Goal: Task Accomplishment & Management: Manage account settings

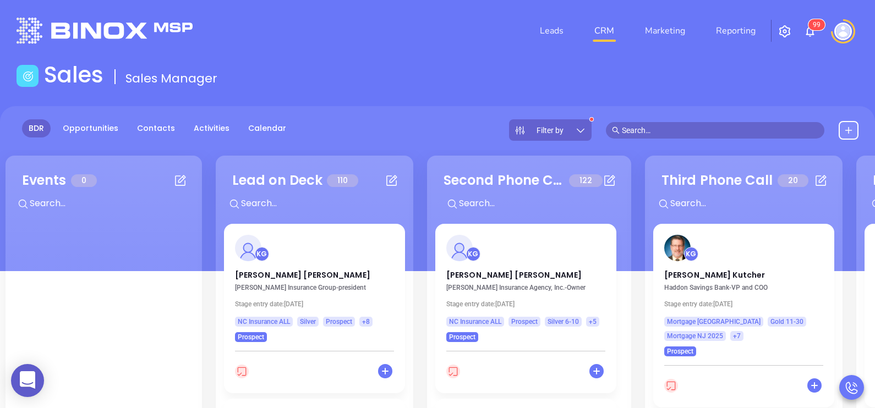
scroll to position [109, 0]
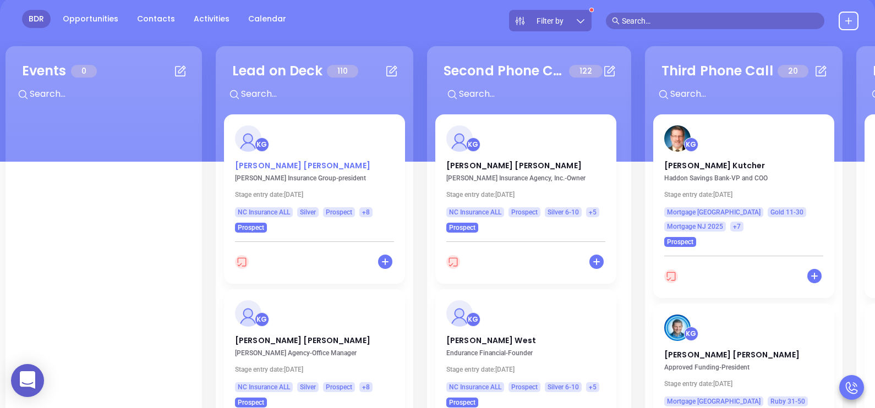
click at [272, 166] on p "[PERSON_NAME]" at bounding box center [314, 163] width 159 height 6
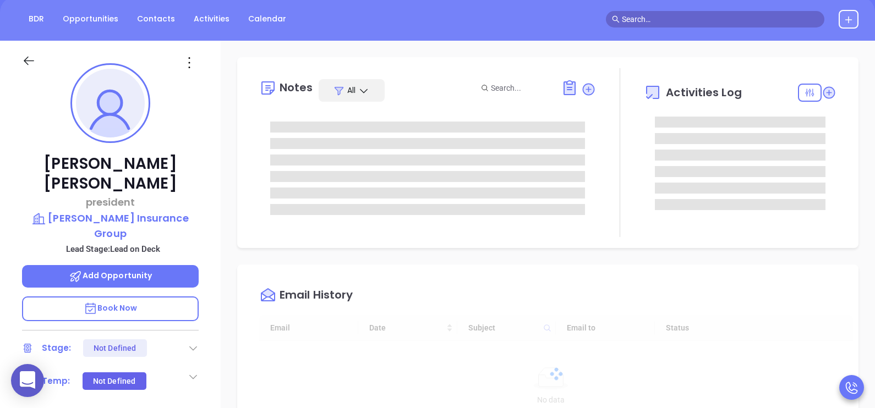
type input "[DATE]"
type input "[PERSON_NAME]"
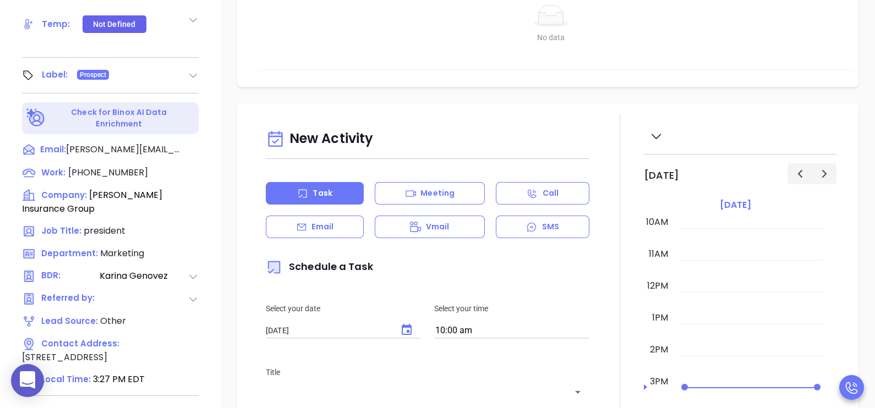
scroll to position [467, 0]
click at [85, 166] on span "[PHONE_NUMBER]" at bounding box center [108, 172] width 80 height 13
type input "[PHONE_NUMBER]"
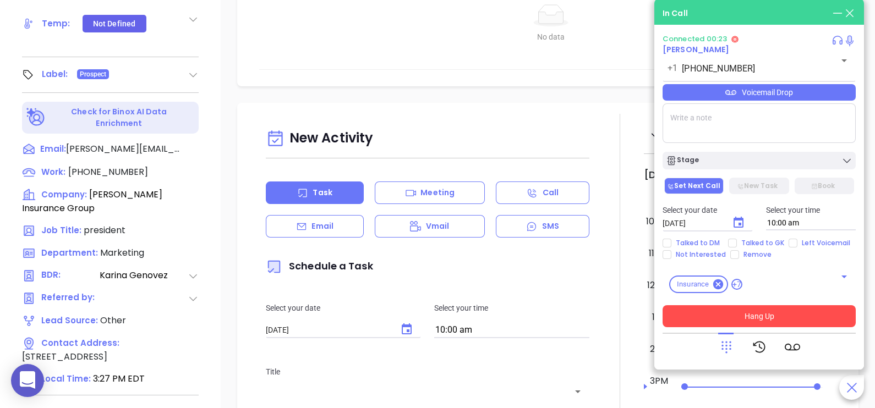
click at [778, 314] on button "Hang Up" at bounding box center [758, 316] width 193 height 22
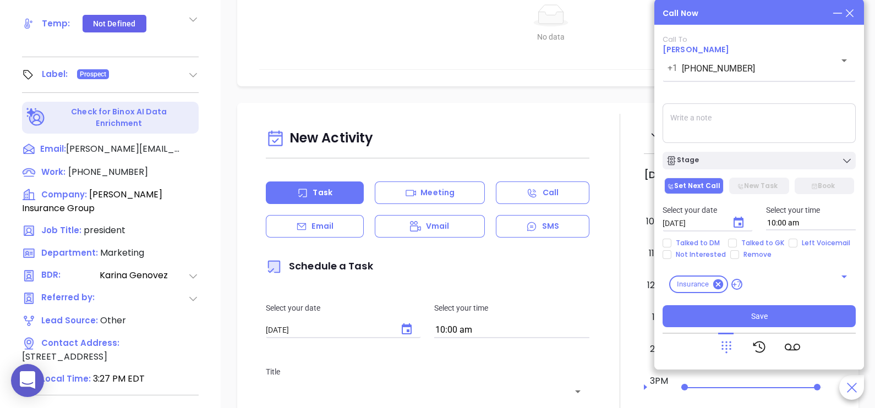
click at [853, 13] on icon at bounding box center [849, 13] width 12 height 12
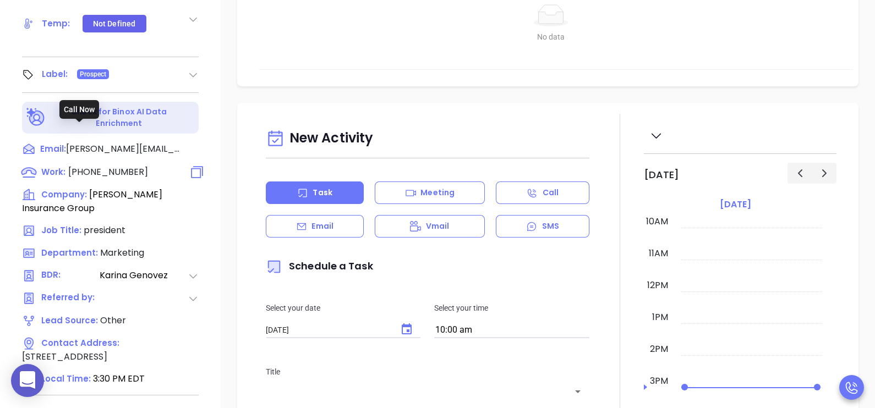
click at [133, 166] on span "[PHONE_NUMBER]" at bounding box center [108, 172] width 80 height 13
type input "[PHONE_NUMBER]"
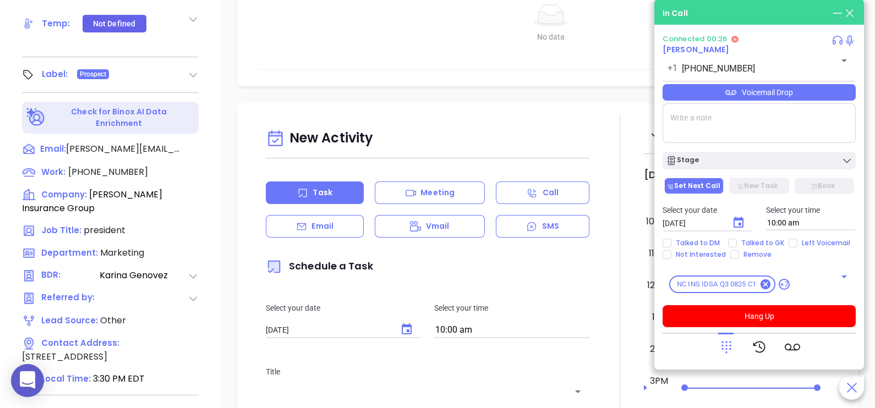
click at [728, 347] on icon at bounding box center [725, 346] width 15 height 15
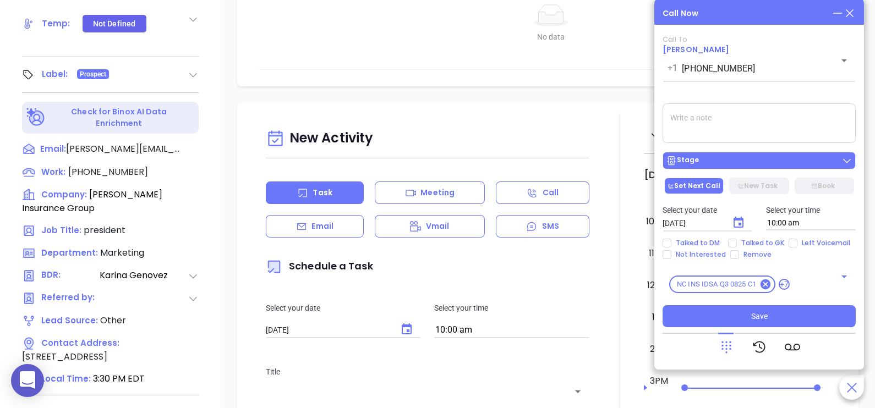
click at [753, 159] on div "Stage" at bounding box center [759, 160] width 186 height 11
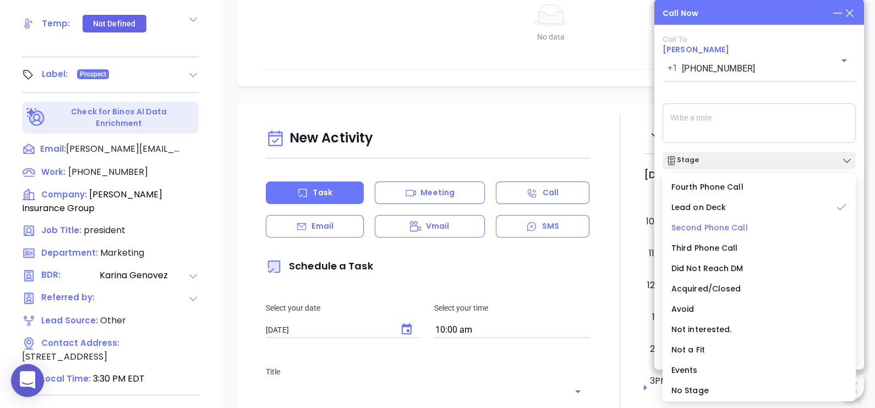
click at [734, 226] on span "Second Phone Call" at bounding box center [709, 227] width 76 height 11
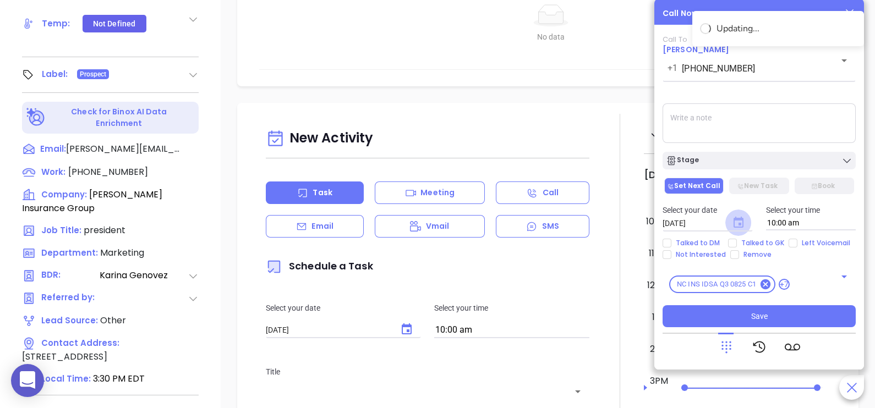
click at [743, 218] on icon "Choose date, selected date is Sep 13, 2025" at bounding box center [738, 222] width 13 height 13
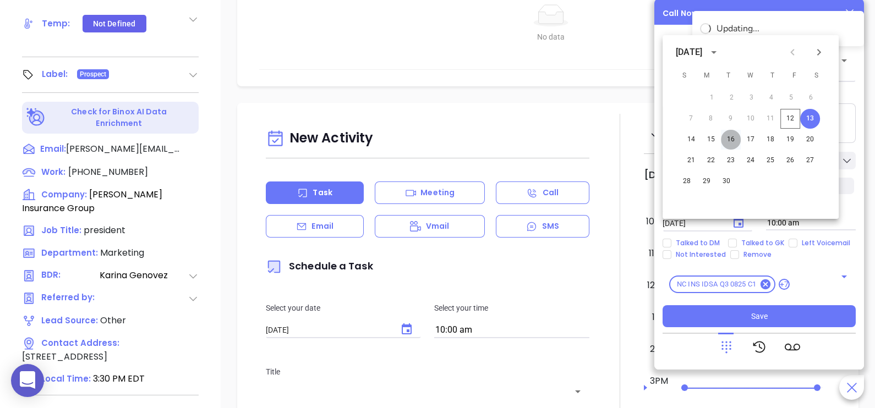
click at [729, 140] on button "16" at bounding box center [731, 140] width 20 height 20
type input "[DATE]"
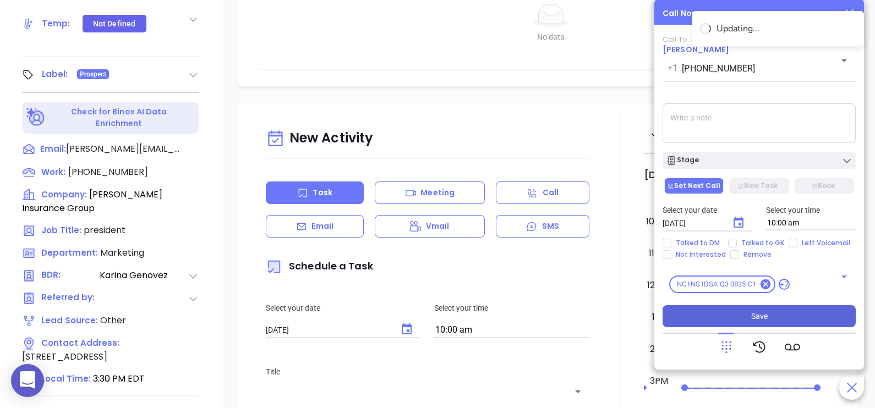
click at [740, 315] on button "Save" at bounding box center [758, 316] width 193 height 22
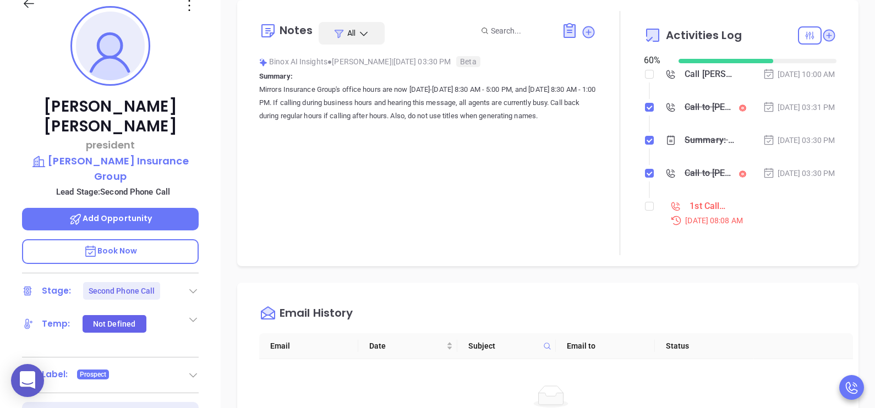
scroll to position [165, 0]
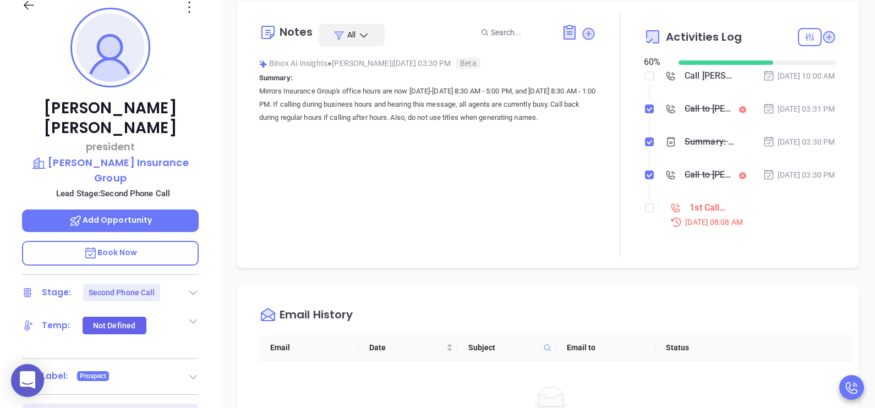
click at [649, 240] on li "1st Call - NC Insurance [DATE] 08:08 AM" at bounding box center [741, 225] width 190 height 42
click at [647, 240] on li "1st Call - NC Insurance [DATE] 08:08 AM" at bounding box center [741, 225] width 190 height 42
click at [645, 212] on input "checkbox" at bounding box center [649, 208] width 9 height 9
checkbox input "true"
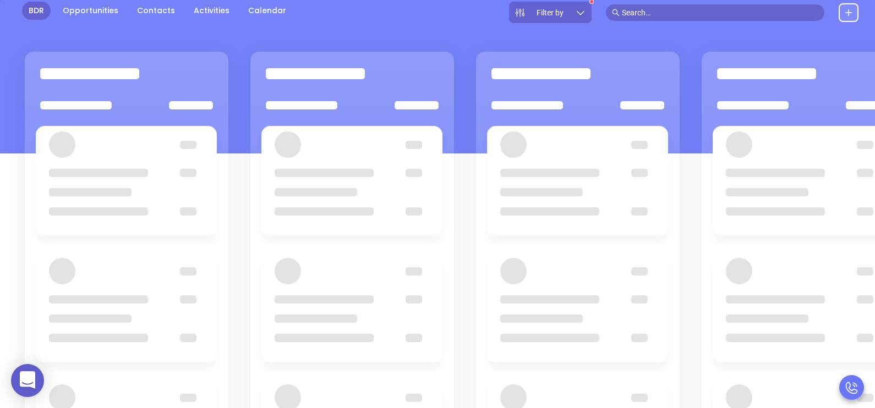
scroll to position [109, 0]
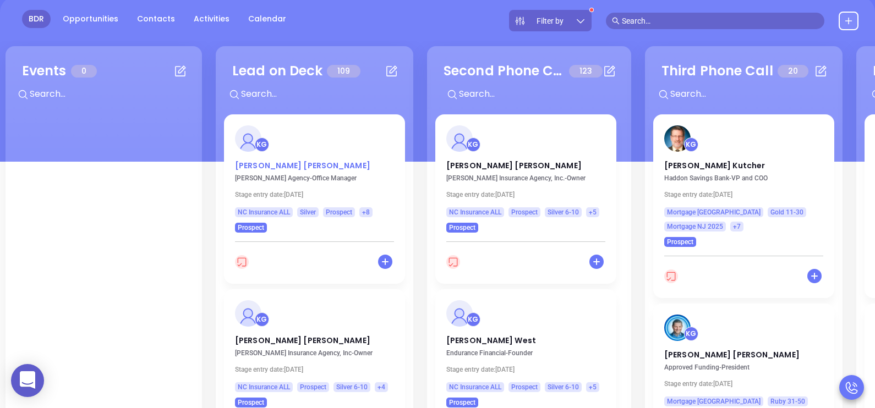
click at [267, 166] on p "[PERSON_NAME]" at bounding box center [314, 163] width 159 height 6
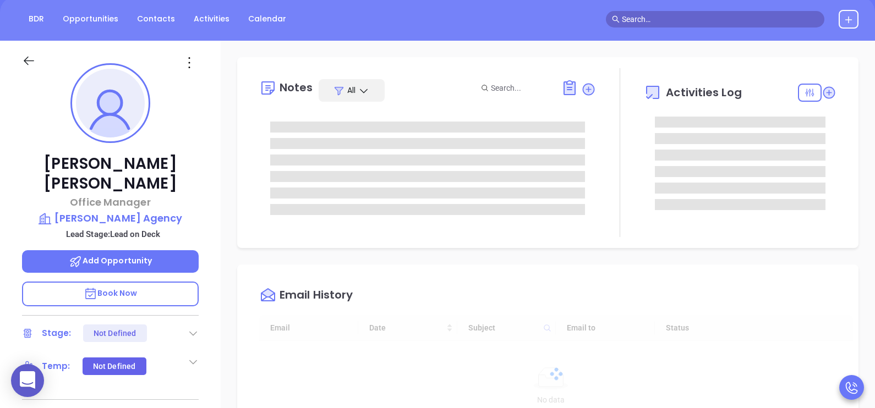
type input "[DATE]"
type input "[PERSON_NAME]"
click at [204, 237] on div "[PERSON_NAME] Office Manager [PERSON_NAME] Agency Lead Stage: Lead on Deck Add …" at bounding box center [110, 296] width 221 height 510
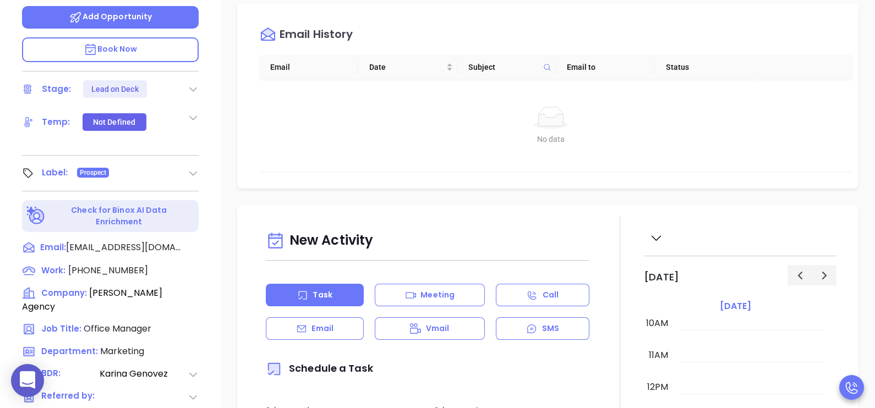
scroll to position [358, 0]
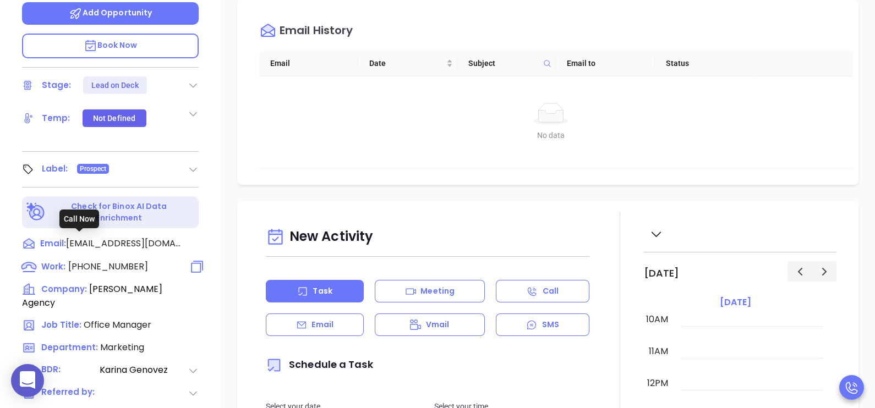
click at [124, 260] on span "[PHONE_NUMBER]" at bounding box center [108, 266] width 80 height 13
type input "[PHONE_NUMBER]"
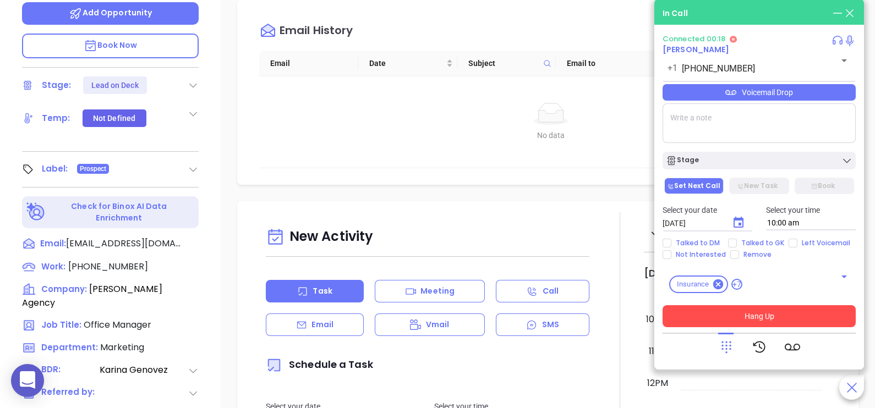
click at [783, 325] on button "Hang Up" at bounding box center [758, 316] width 193 height 22
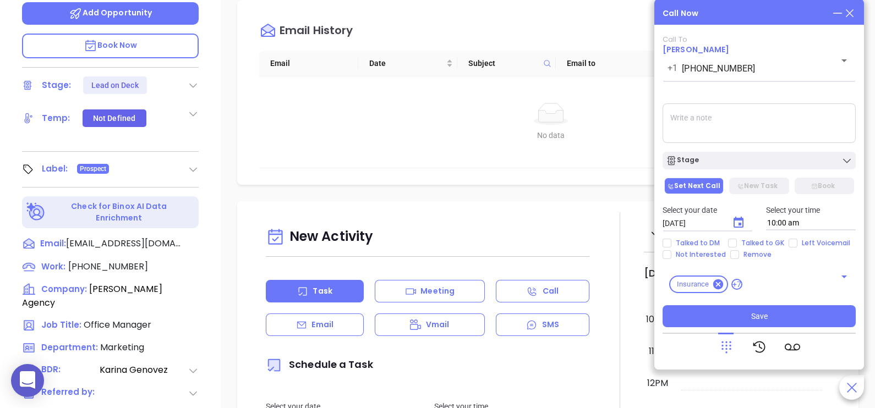
click at [850, 14] on icon at bounding box center [849, 13] width 12 height 12
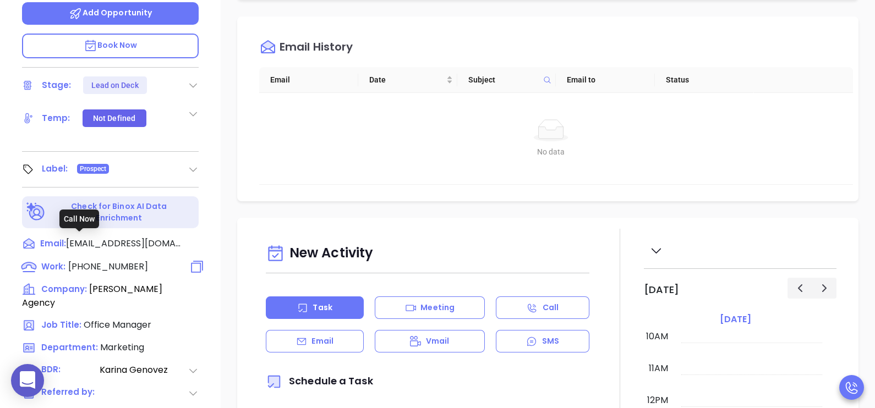
click at [121, 260] on span "[PHONE_NUMBER]" at bounding box center [108, 266] width 80 height 13
type input "[PHONE_NUMBER]"
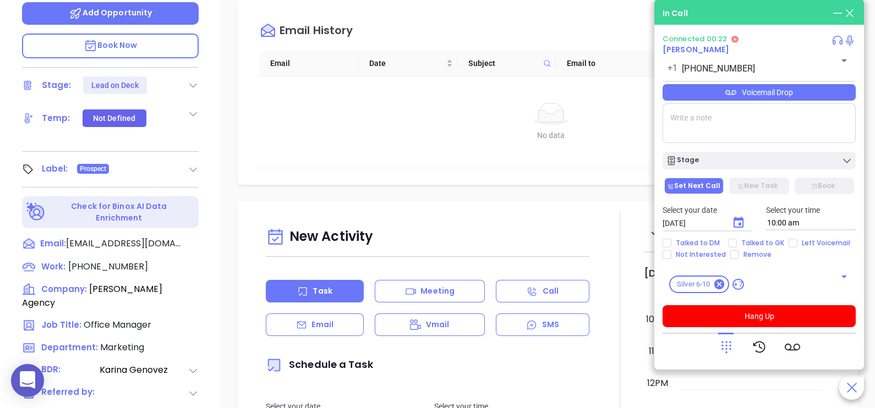
click at [789, 96] on div "Voicemail Drop" at bounding box center [758, 92] width 193 height 17
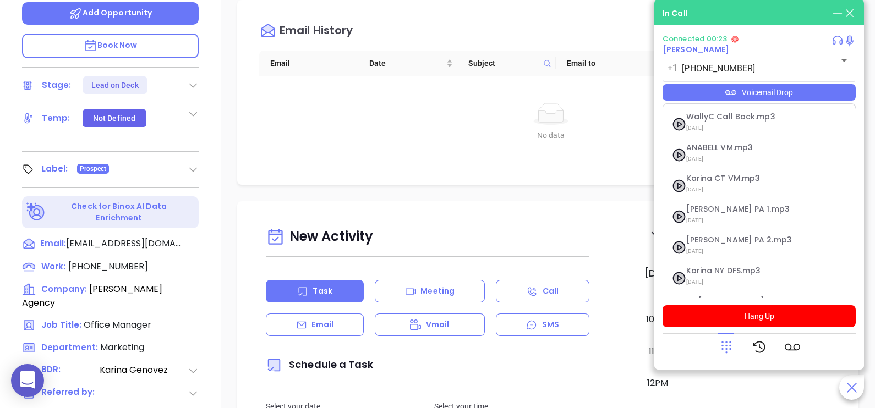
scroll to position [89, 0]
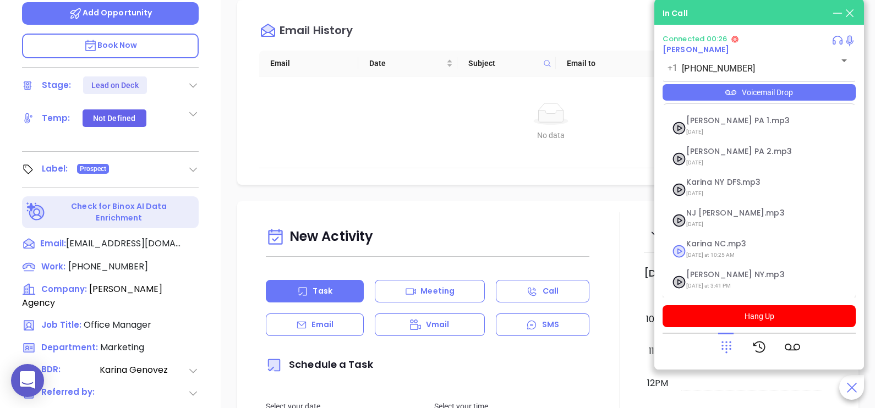
click at [722, 241] on span "Karina NC.mp3" at bounding box center [745, 244] width 119 height 8
checkbox input "true"
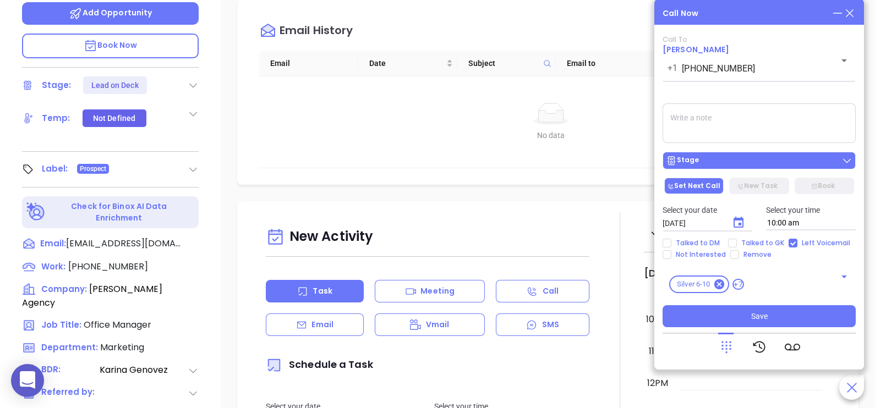
click at [747, 162] on div "Stage" at bounding box center [759, 160] width 186 height 11
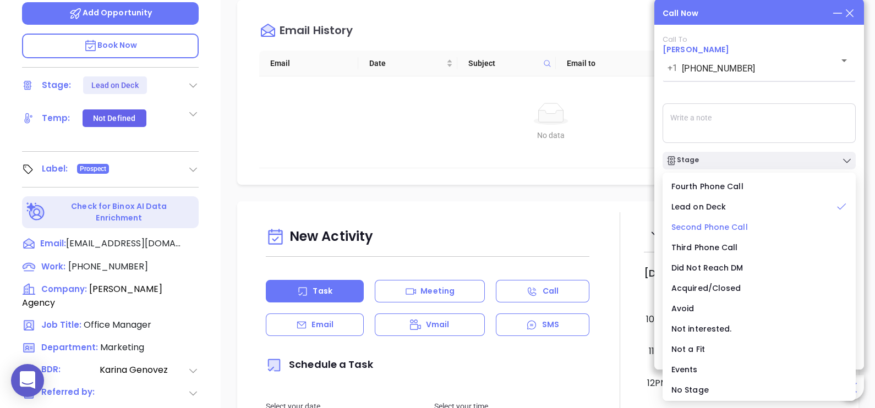
click at [716, 230] on span "Second Phone Call" at bounding box center [709, 227] width 76 height 11
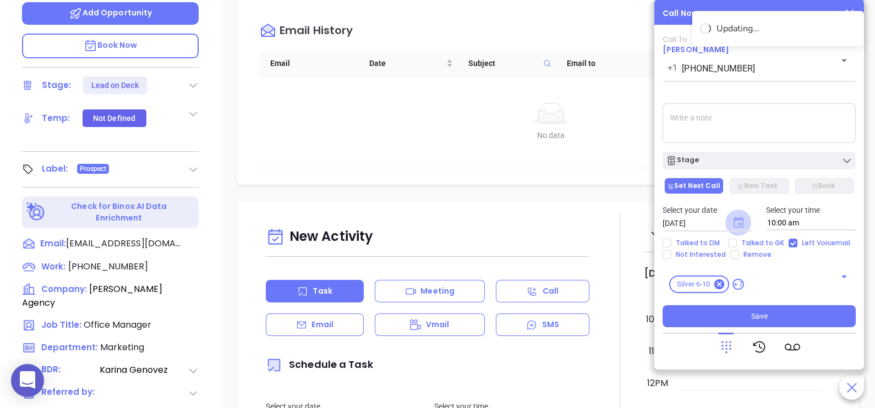
click at [739, 228] on icon "Choose date, selected date is Sep 13, 2025" at bounding box center [738, 222] width 10 height 11
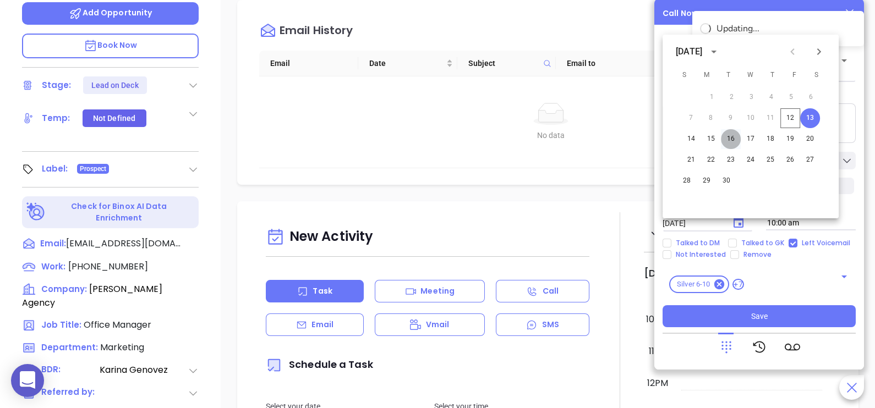
click at [732, 141] on button "16" at bounding box center [731, 139] width 20 height 20
type input "[DATE]"
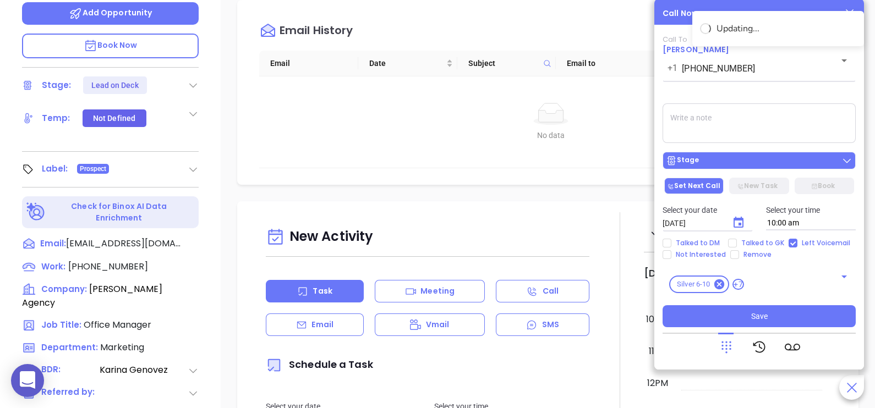
click at [764, 168] on button "Stage" at bounding box center [758, 161] width 193 height 18
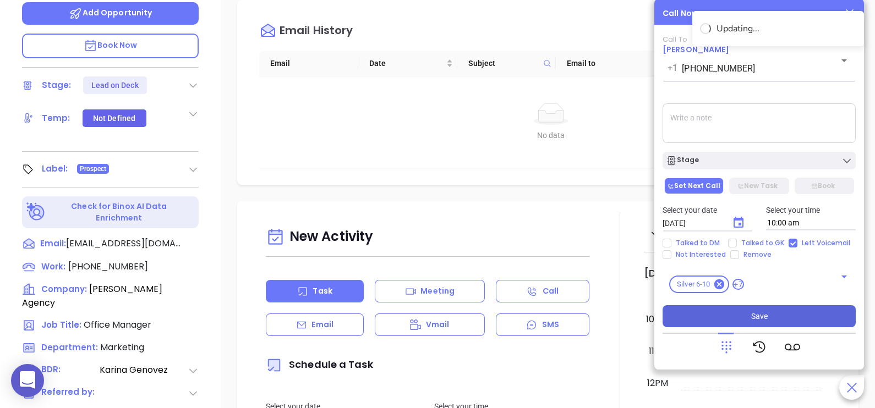
drag, startPoint x: 775, startPoint y: 120, endPoint x: 771, endPoint y: 309, distance: 188.2
click at [771, 309] on div "Call To [PERSON_NAME] [PHONE_NUMBER] ​ Voicemail Drop Stage Set Next Call New T…" at bounding box center [758, 181] width 193 height 292
click at [771, 309] on button "Save" at bounding box center [758, 316] width 193 height 22
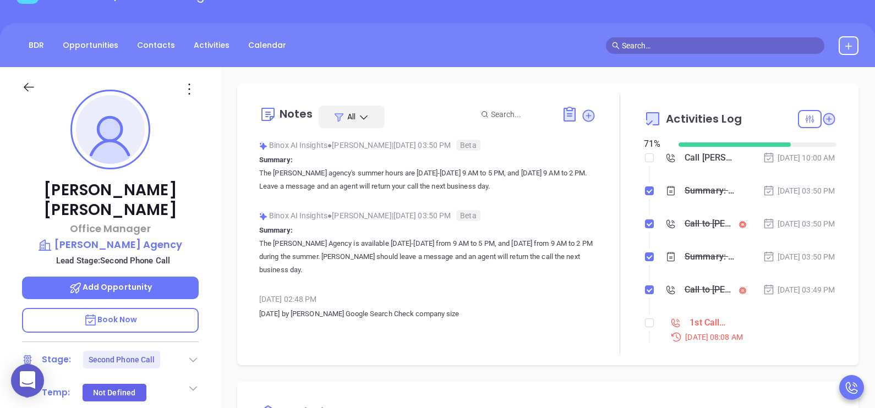
scroll to position [83, 0]
click at [762, 230] on div "[DATE] 03:50 PM" at bounding box center [798, 224] width 73 height 12
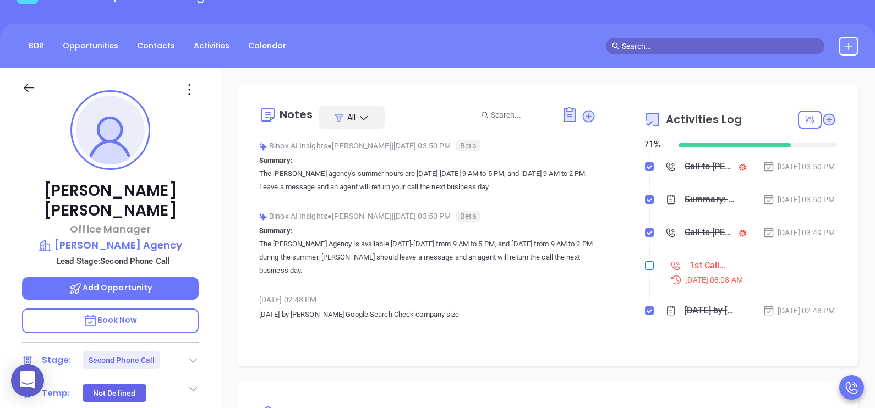
click at [645, 270] on input "checkbox" at bounding box center [649, 265] width 9 height 9
checkbox input "true"
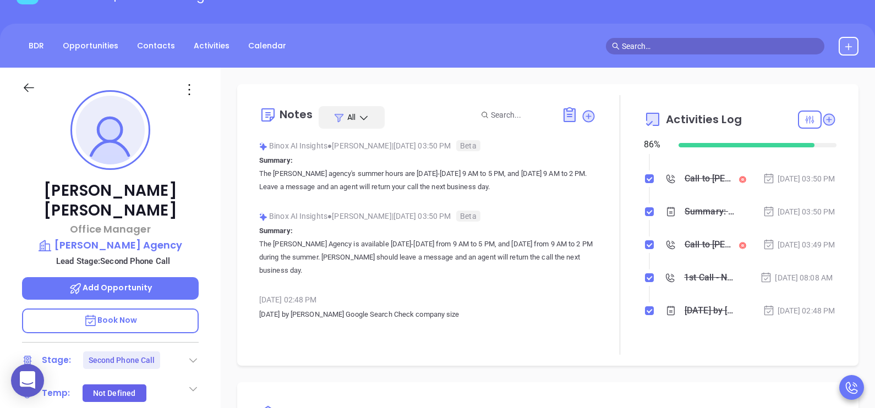
click at [28, 89] on icon at bounding box center [29, 88] width 14 height 14
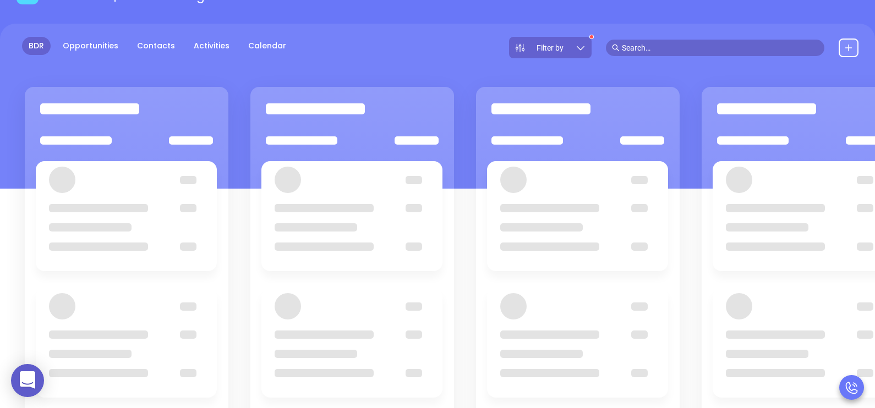
scroll to position [109, 0]
